Goal: Navigation & Orientation: Find specific page/section

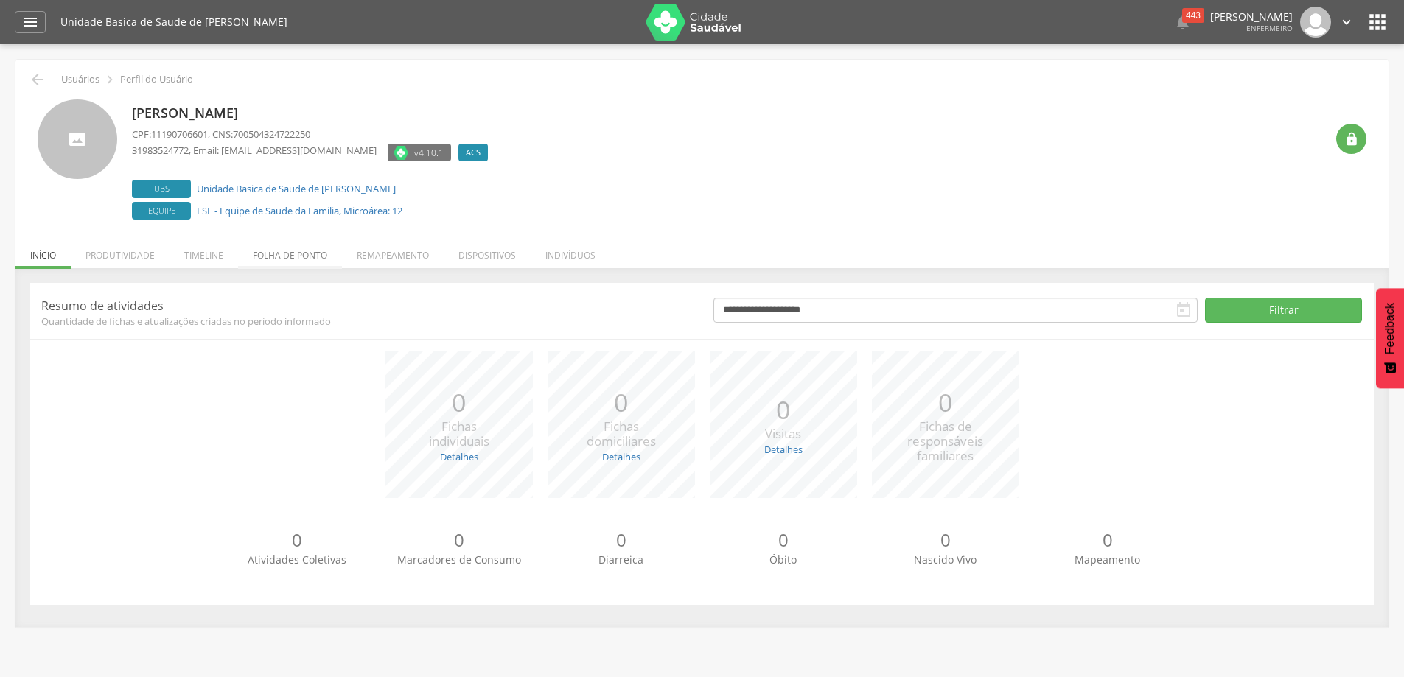
click at [284, 259] on li "Folha de ponto" at bounding box center [290, 251] width 104 height 35
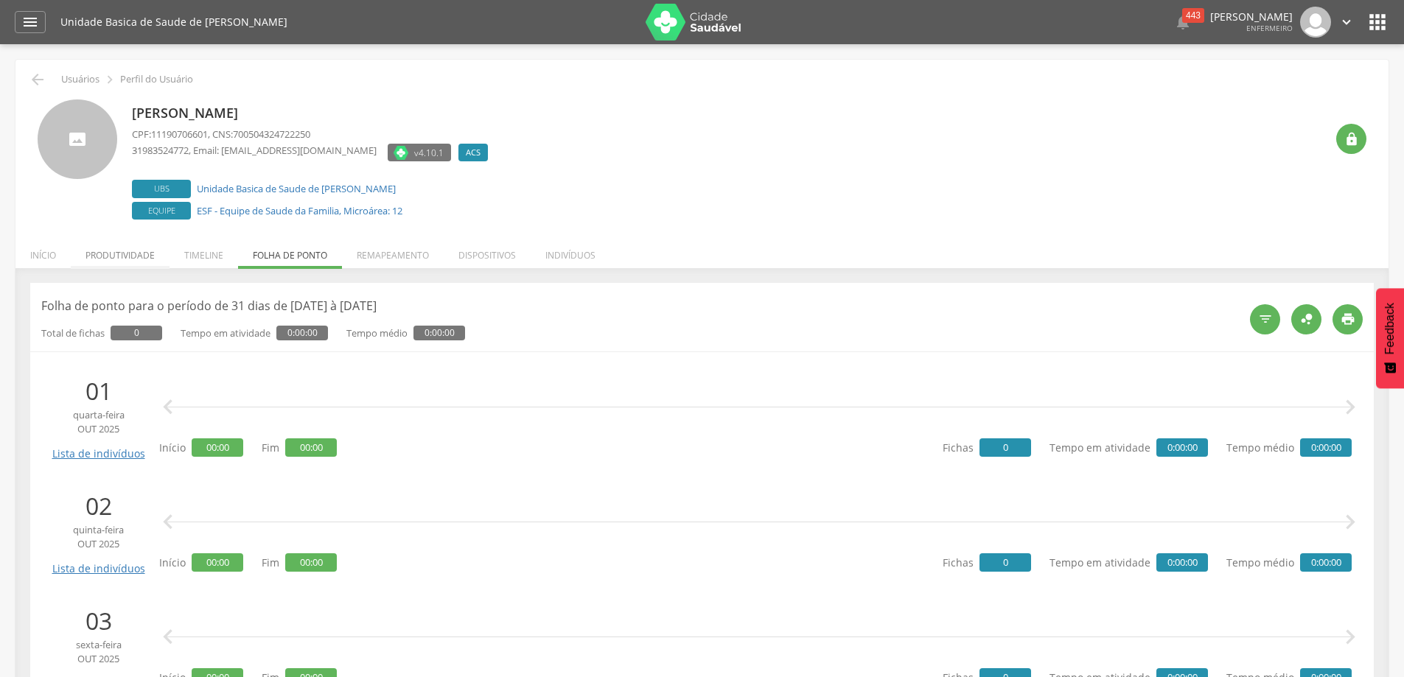
click at [149, 253] on li "Produtividade" at bounding box center [120, 251] width 99 height 35
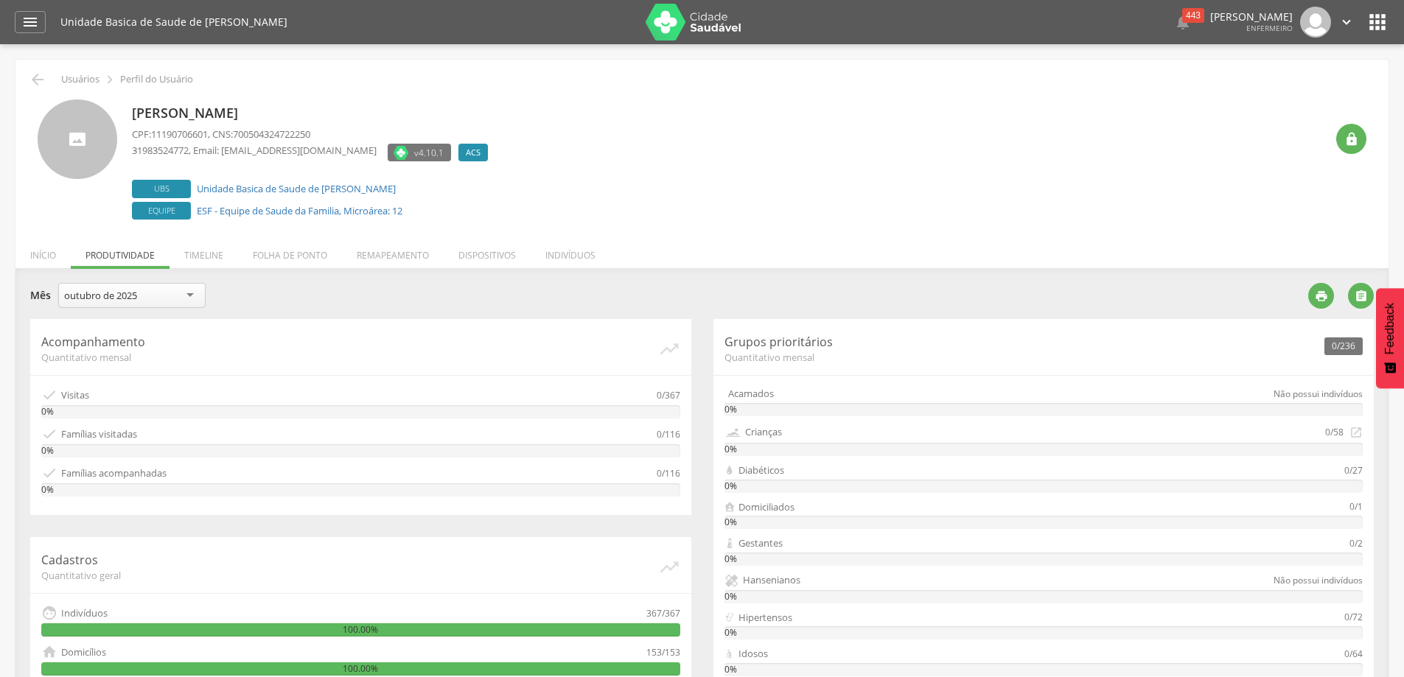
click at [188, 296] on div "outubro de 2025" at bounding box center [131, 295] width 147 height 25
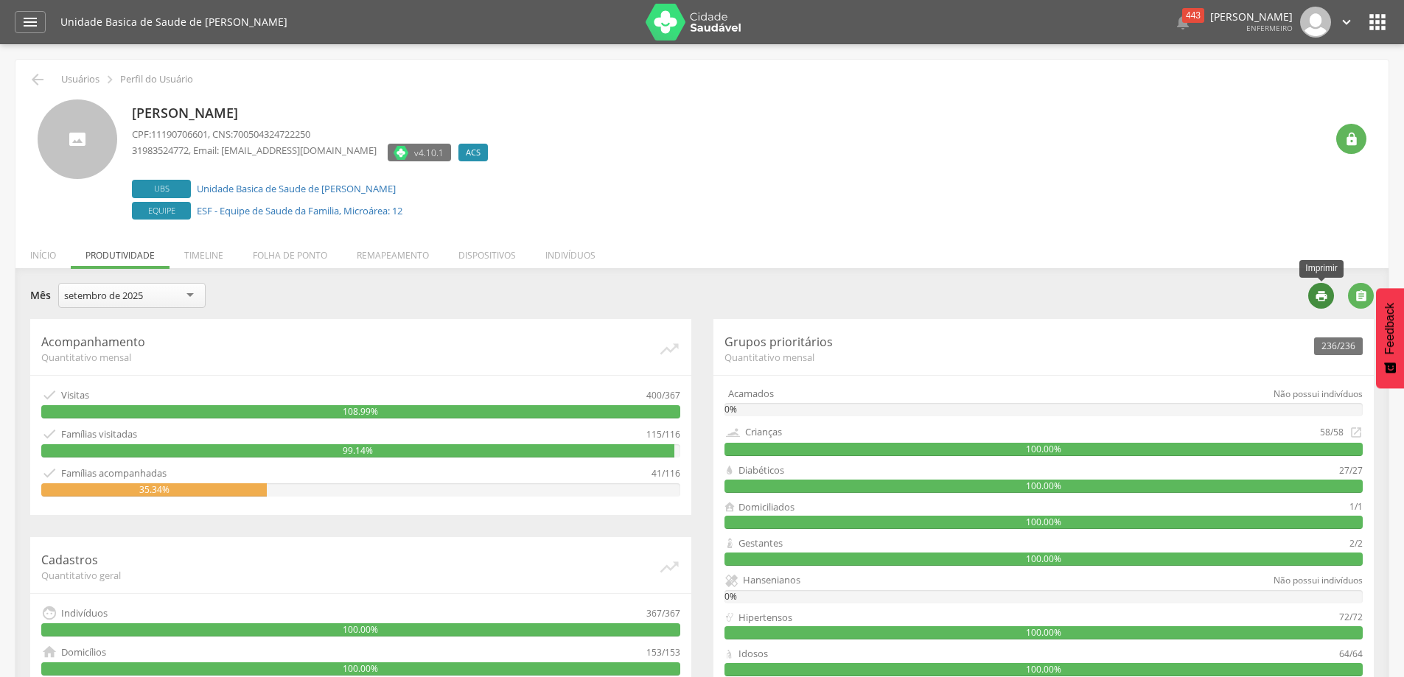
click at [1320, 298] on icon "" at bounding box center [1321, 296] width 13 height 13
click at [209, 257] on li "Timeline" at bounding box center [204, 251] width 69 height 35
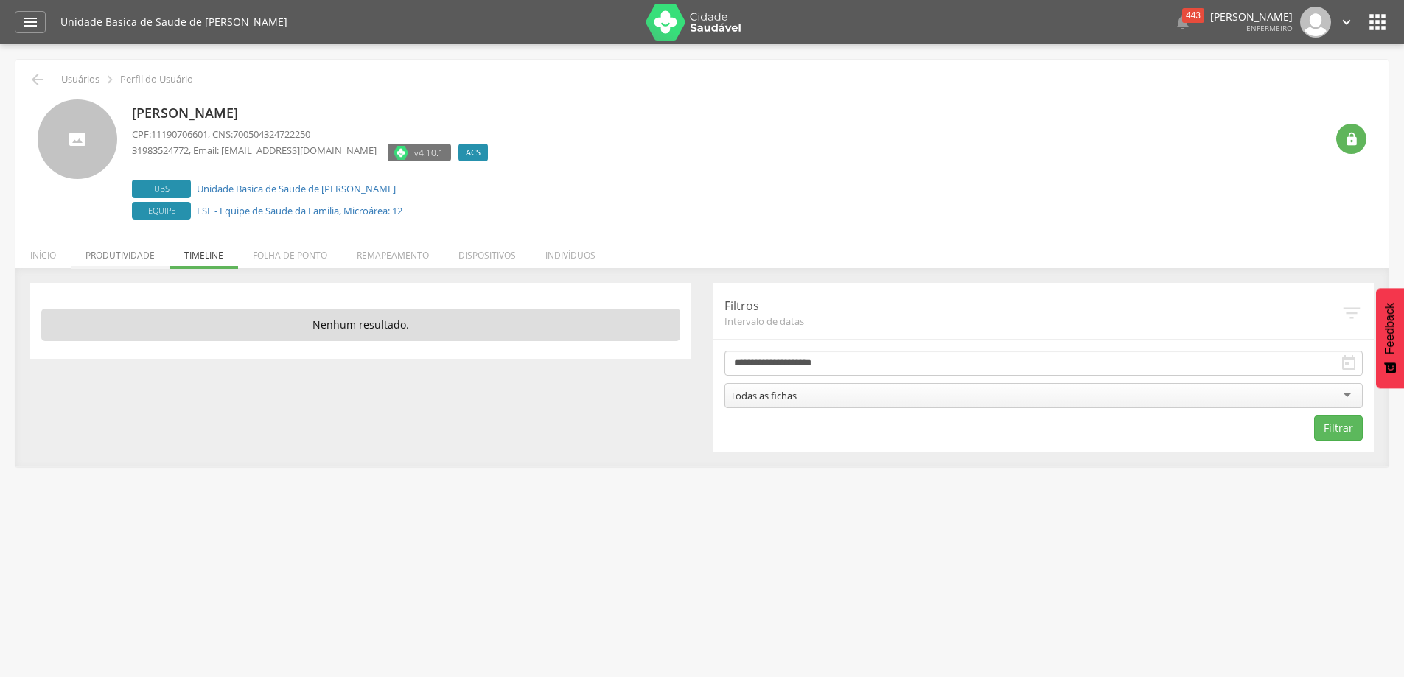
click at [104, 255] on li "Produtividade" at bounding box center [120, 251] width 99 height 35
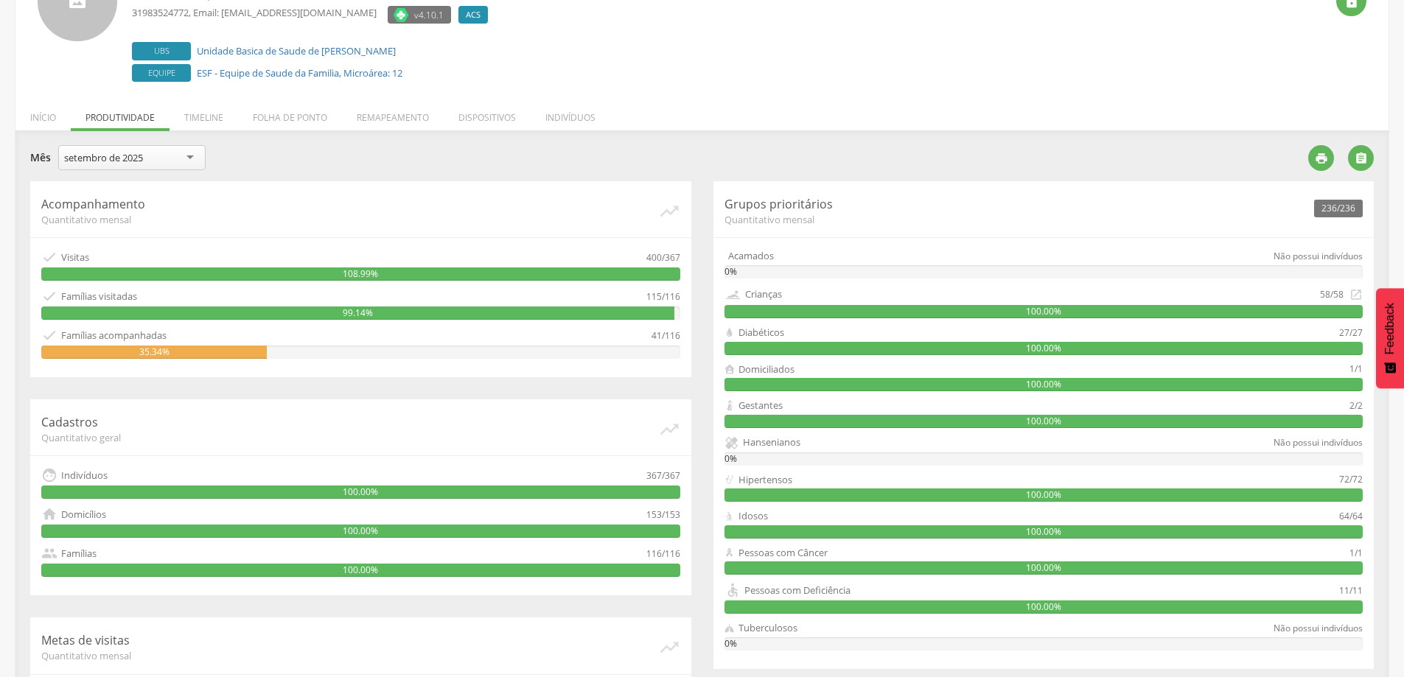
scroll to position [137, 0]
click at [49, 119] on li "Início" at bounding box center [42, 114] width 55 height 35
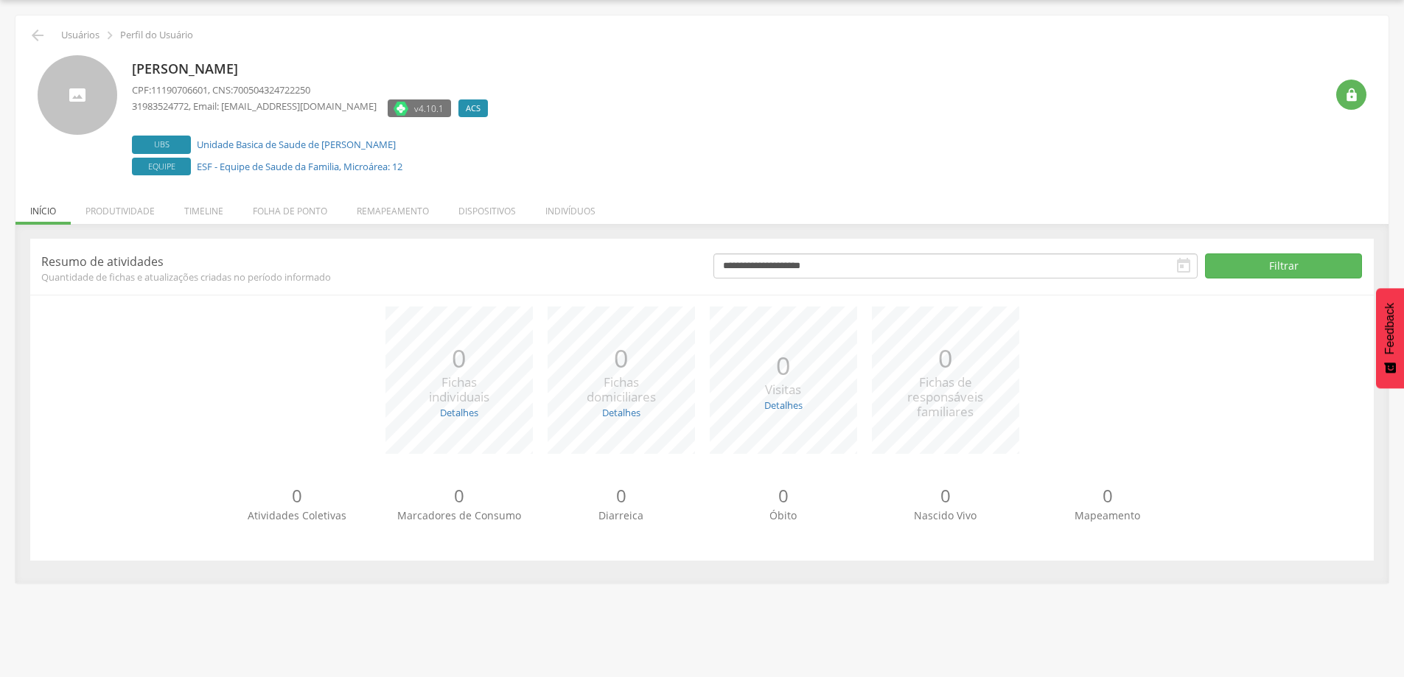
scroll to position [44, 0]
click at [134, 211] on li "Produtividade" at bounding box center [120, 207] width 99 height 35
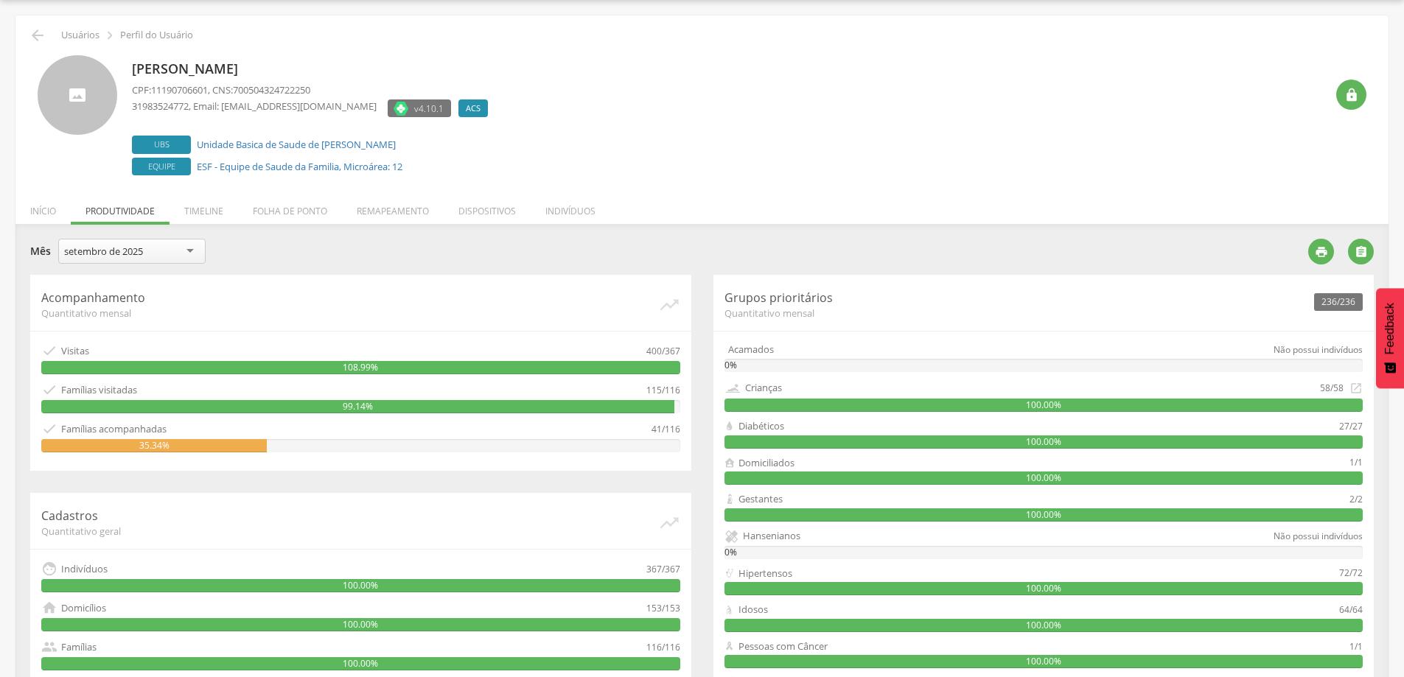
scroll to position [137, 0]
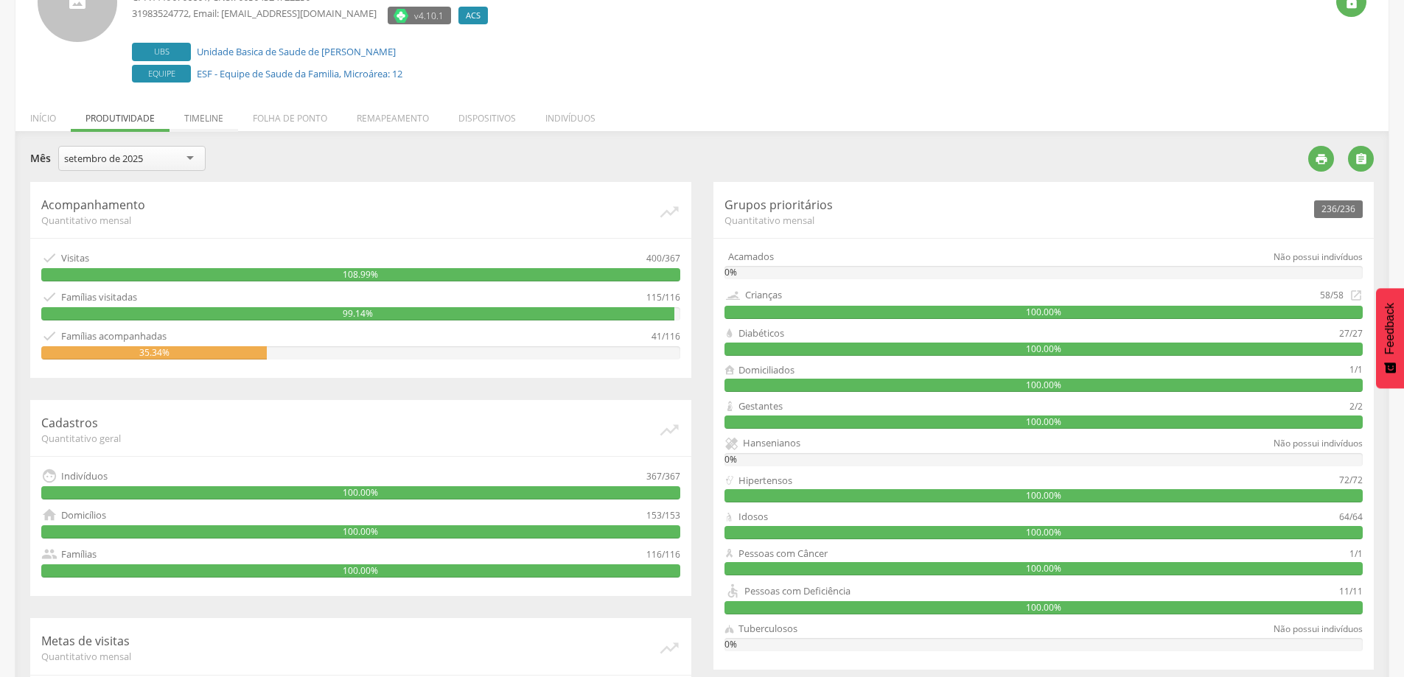
click at [215, 113] on li "Timeline" at bounding box center [204, 114] width 69 height 35
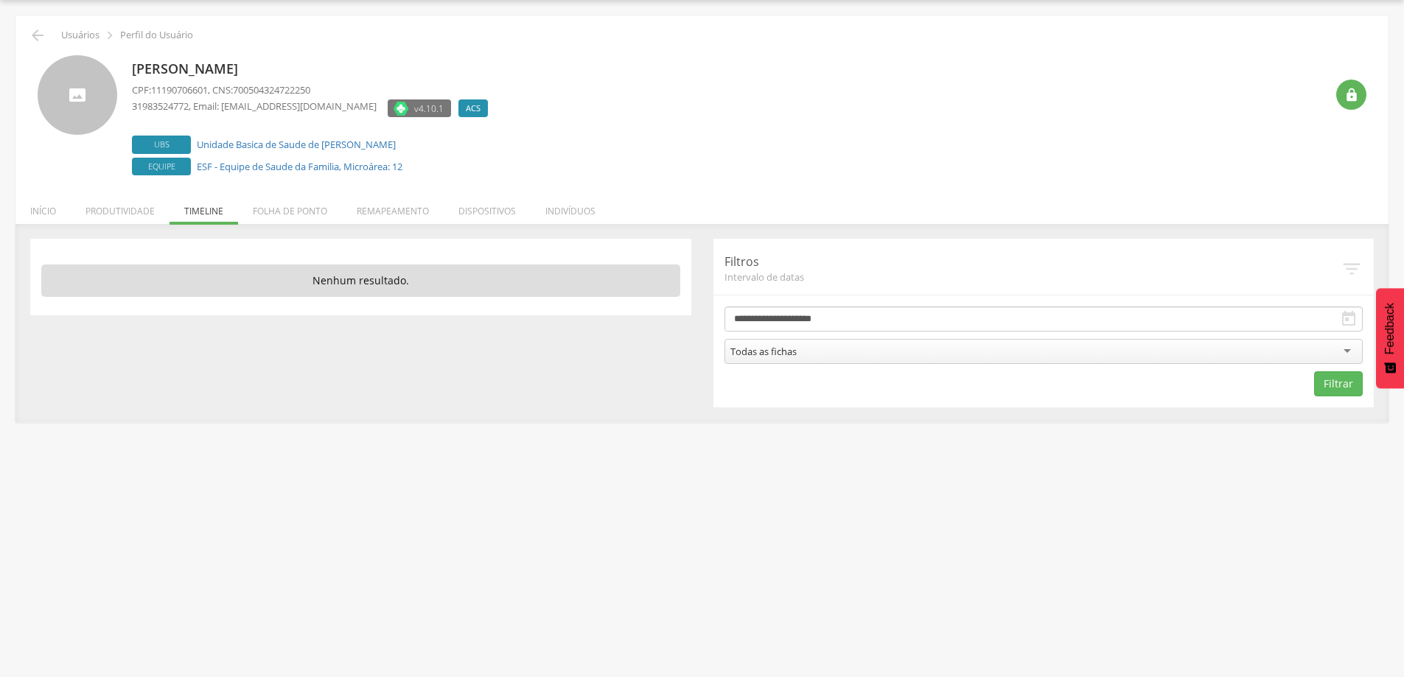
scroll to position [44, 0]
click at [279, 209] on li "Folha de ponto" at bounding box center [290, 207] width 104 height 35
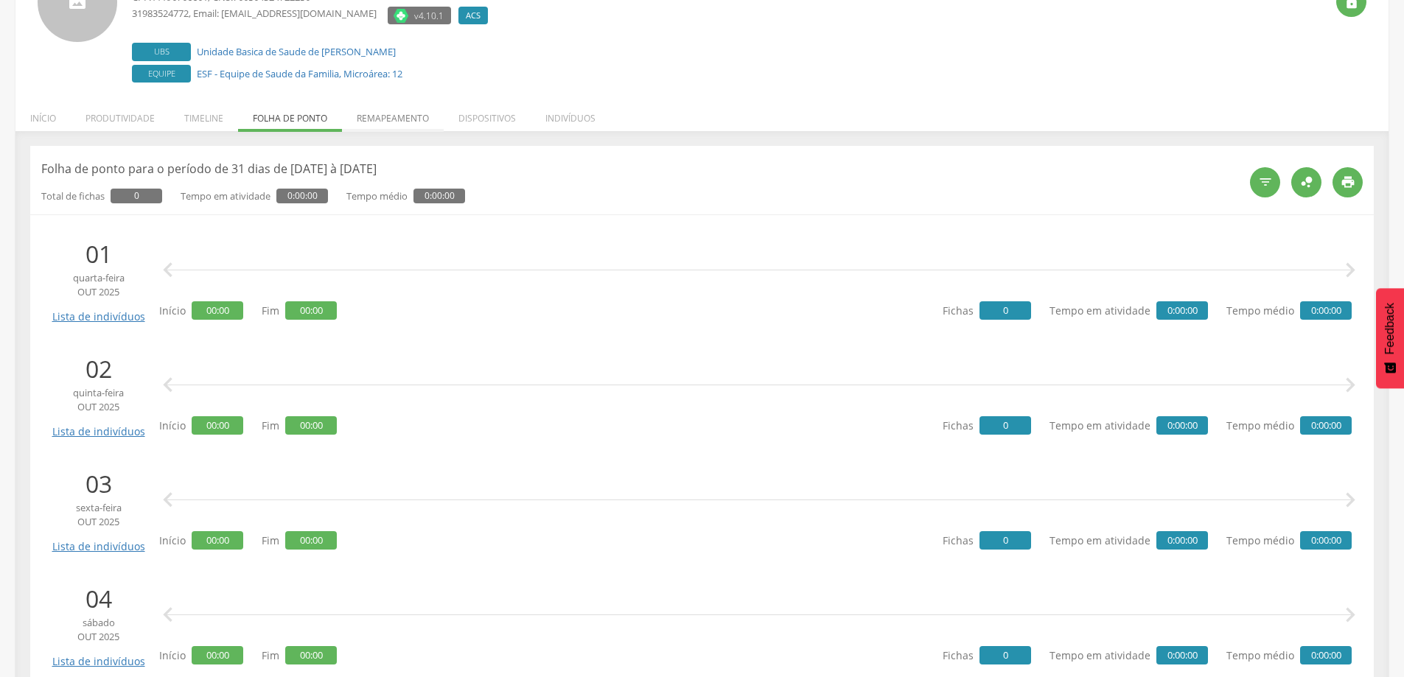
click at [398, 119] on li "Remapeamento" at bounding box center [393, 114] width 102 height 35
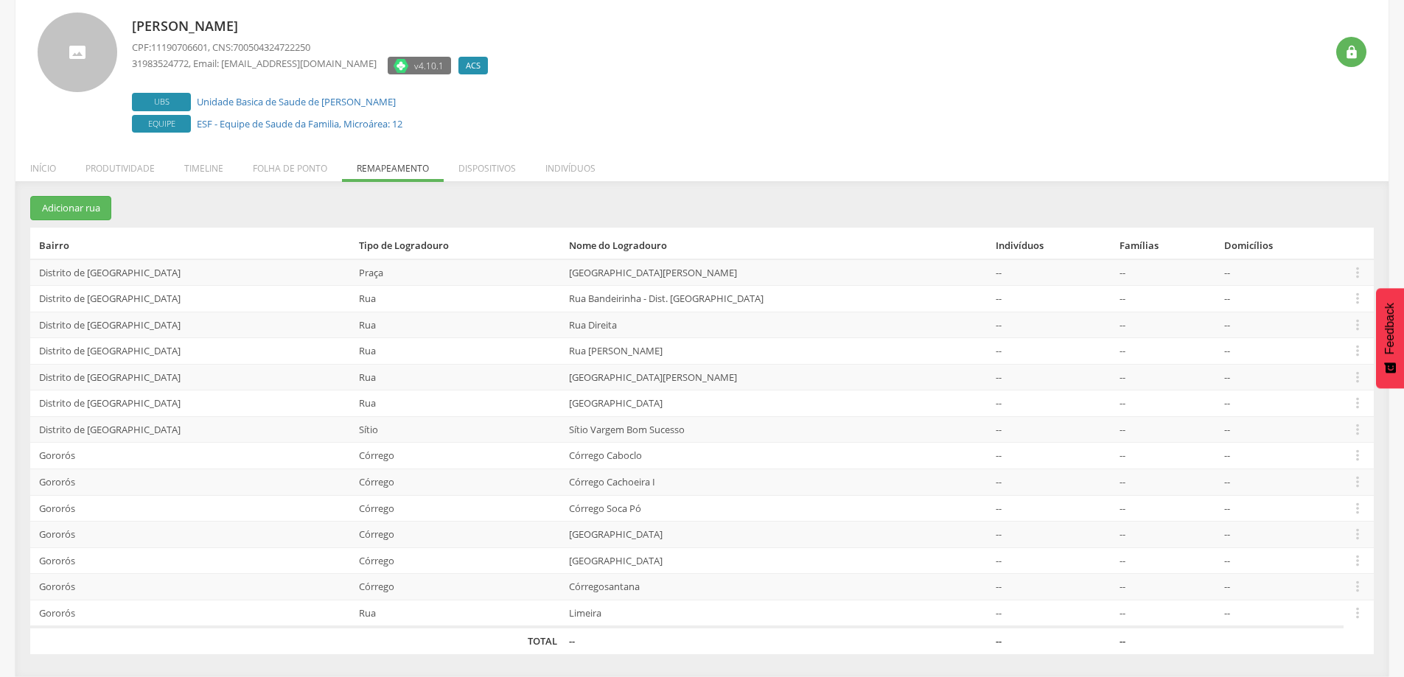
scroll to position [87, 0]
click at [479, 166] on li "Dispositivos" at bounding box center [487, 164] width 87 height 35
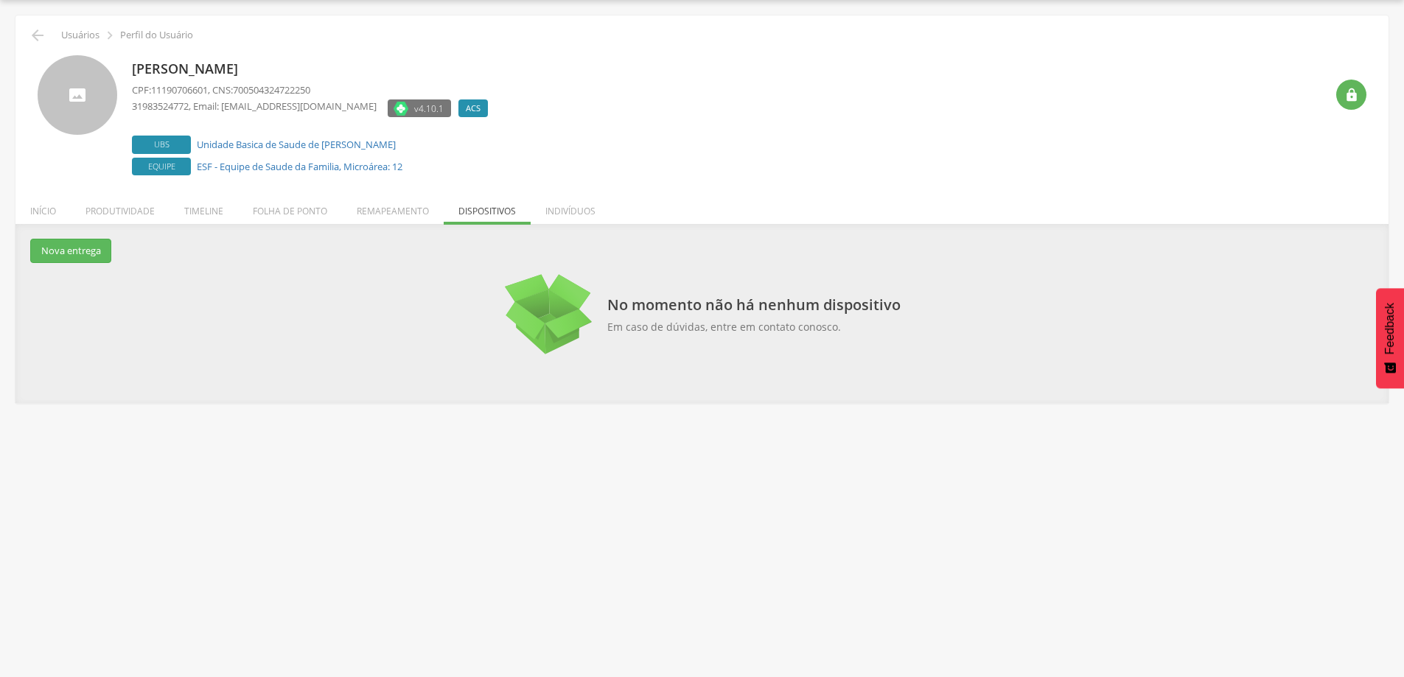
scroll to position [44, 0]
click at [564, 212] on li "Indivíduos" at bounding box center [571, 207] width 80 height 35
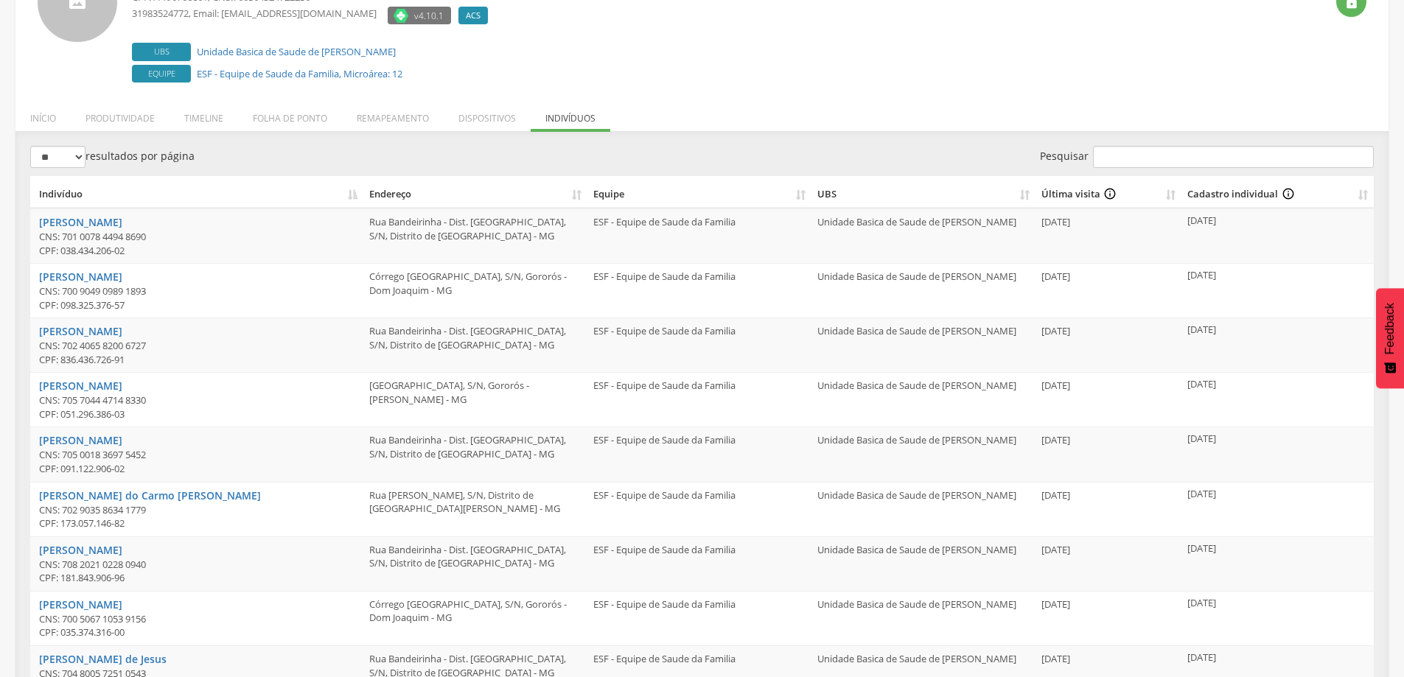
scroll to position [0, 0]
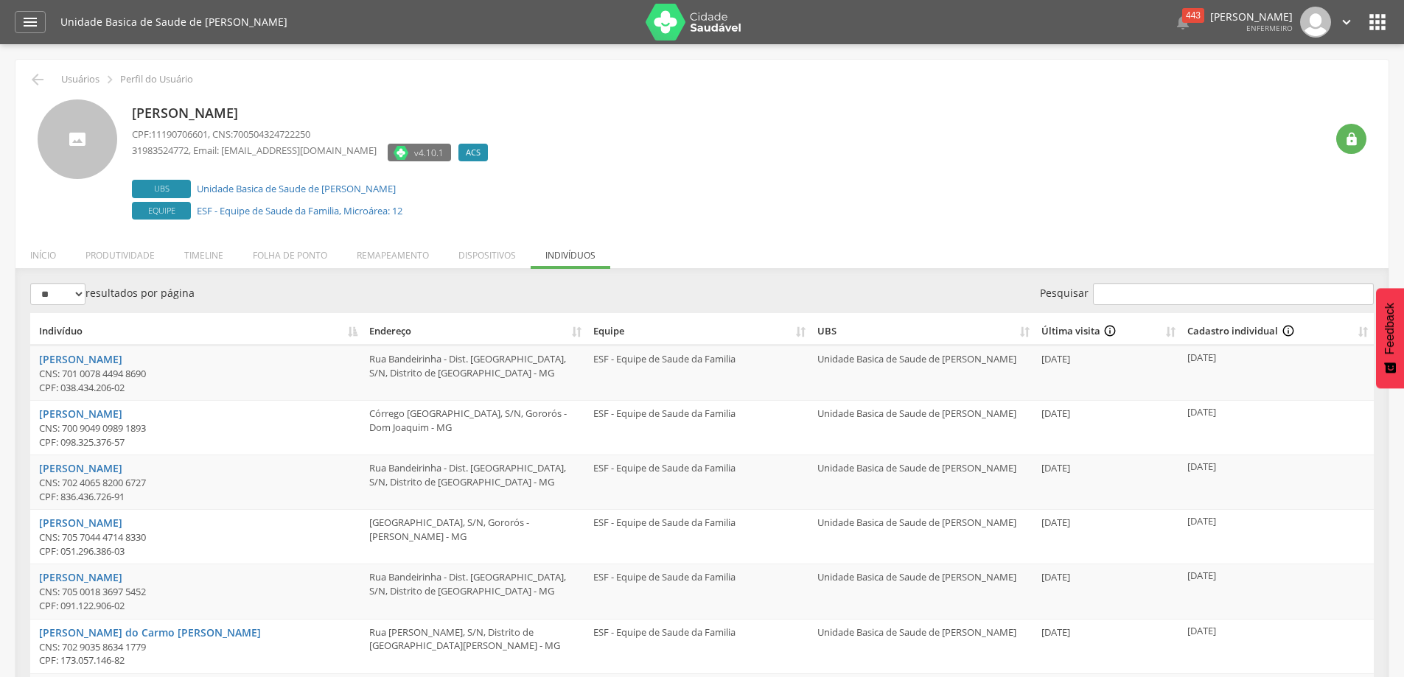
click at [1386, 14] on icon "" at bounding box center [1378, 22] width 24 height 24
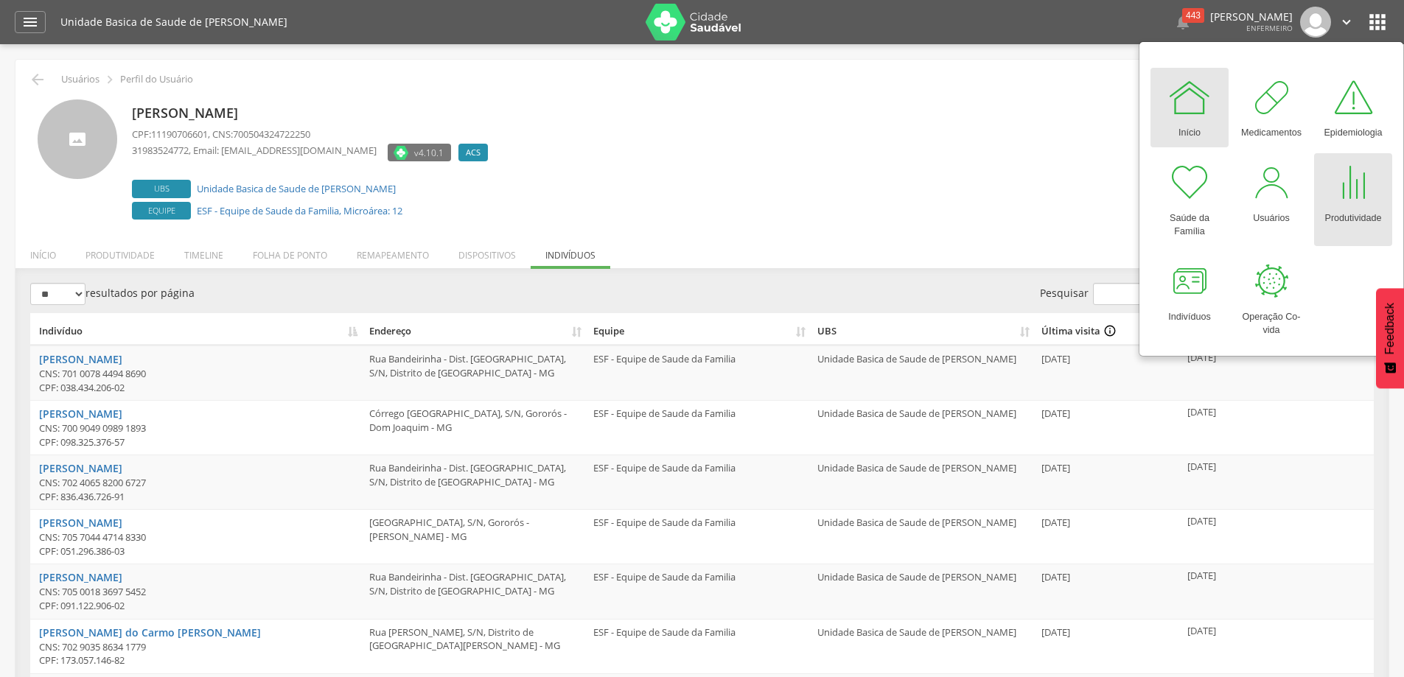
click at [1363, 188] on div at bounding box center [1353, 183] width 44 height 44
